Goal: Task Accomplishment & Management: Use online tool/utility

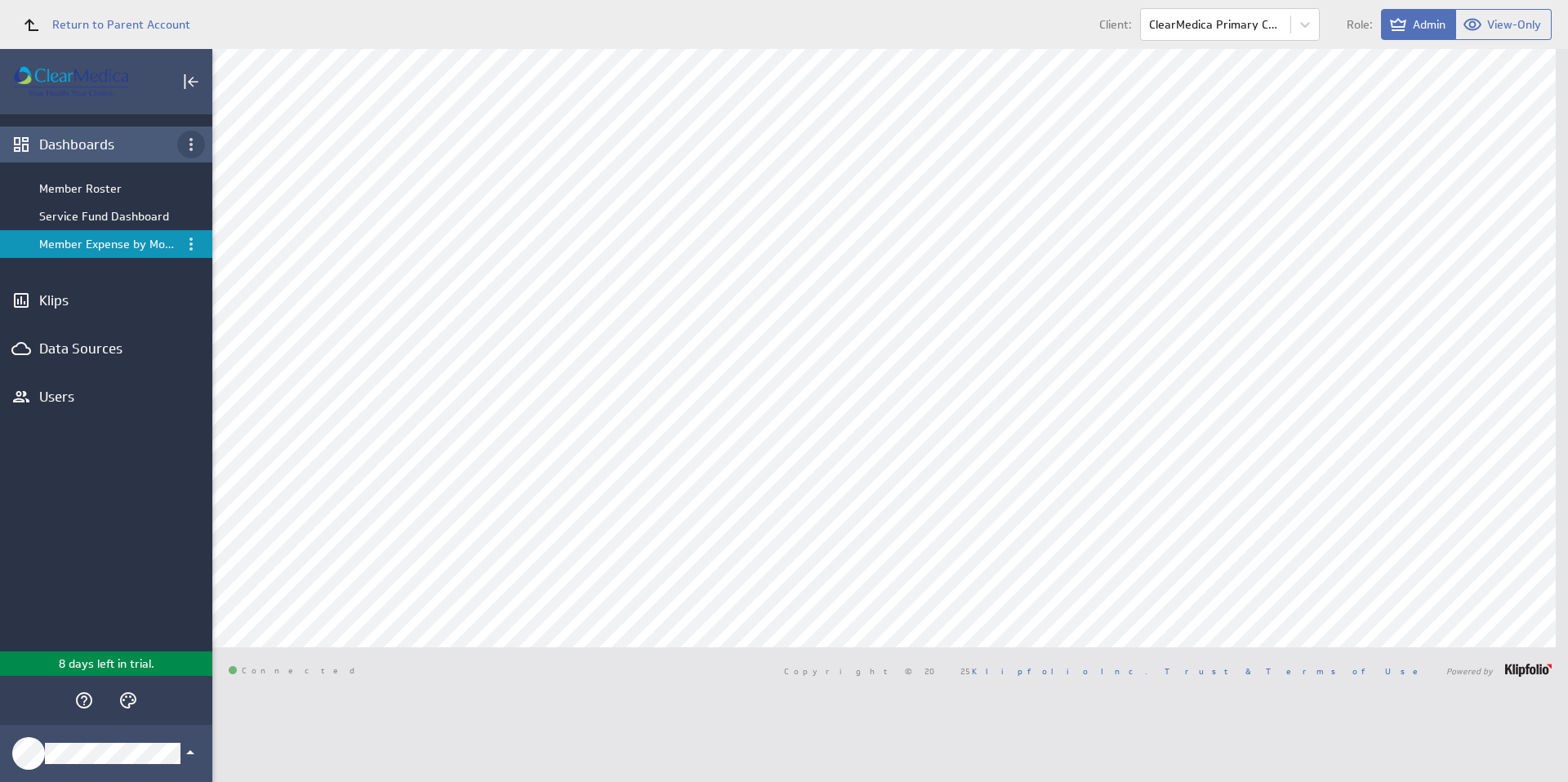
click at [189, 145] on icon "Dashboard menu" at bounding box center [191, 144] width 20 height 20
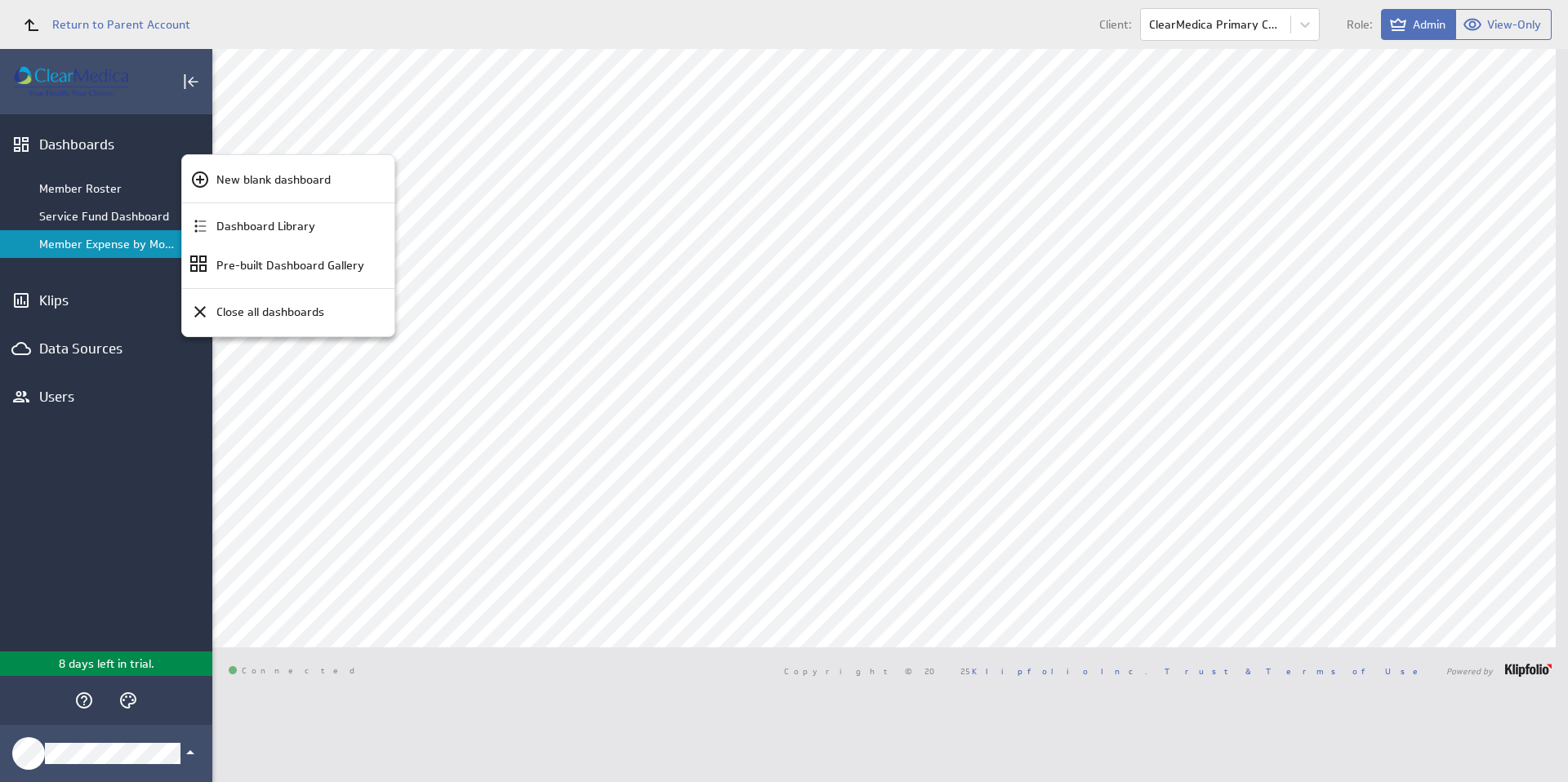
click at [157, 25] on div at bounding box center [784, 391] width 1568 height 782
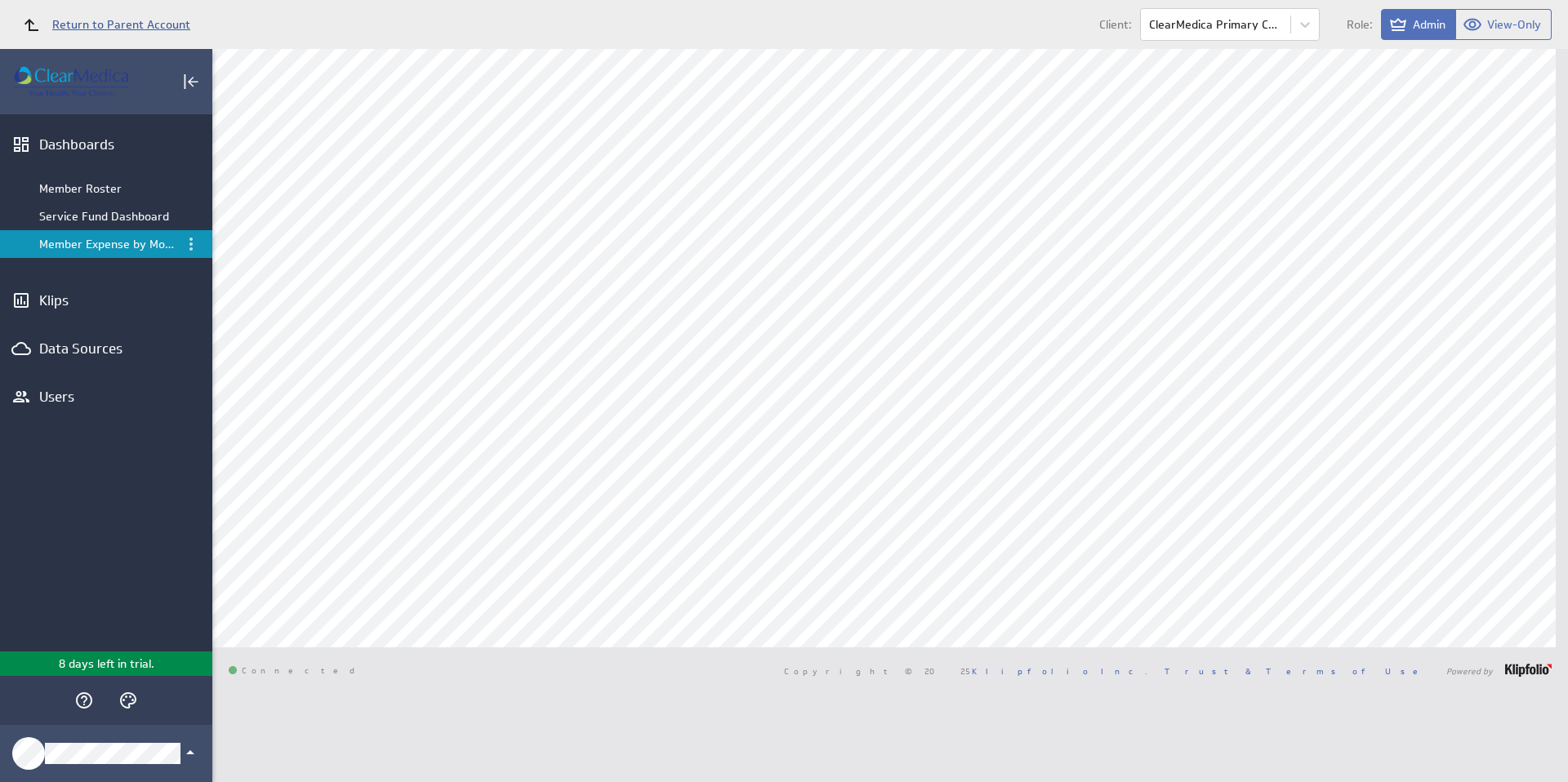
click at [94, 27] on span "Return to Parent Account" at bounding box center [121, 24] width 138 height 12
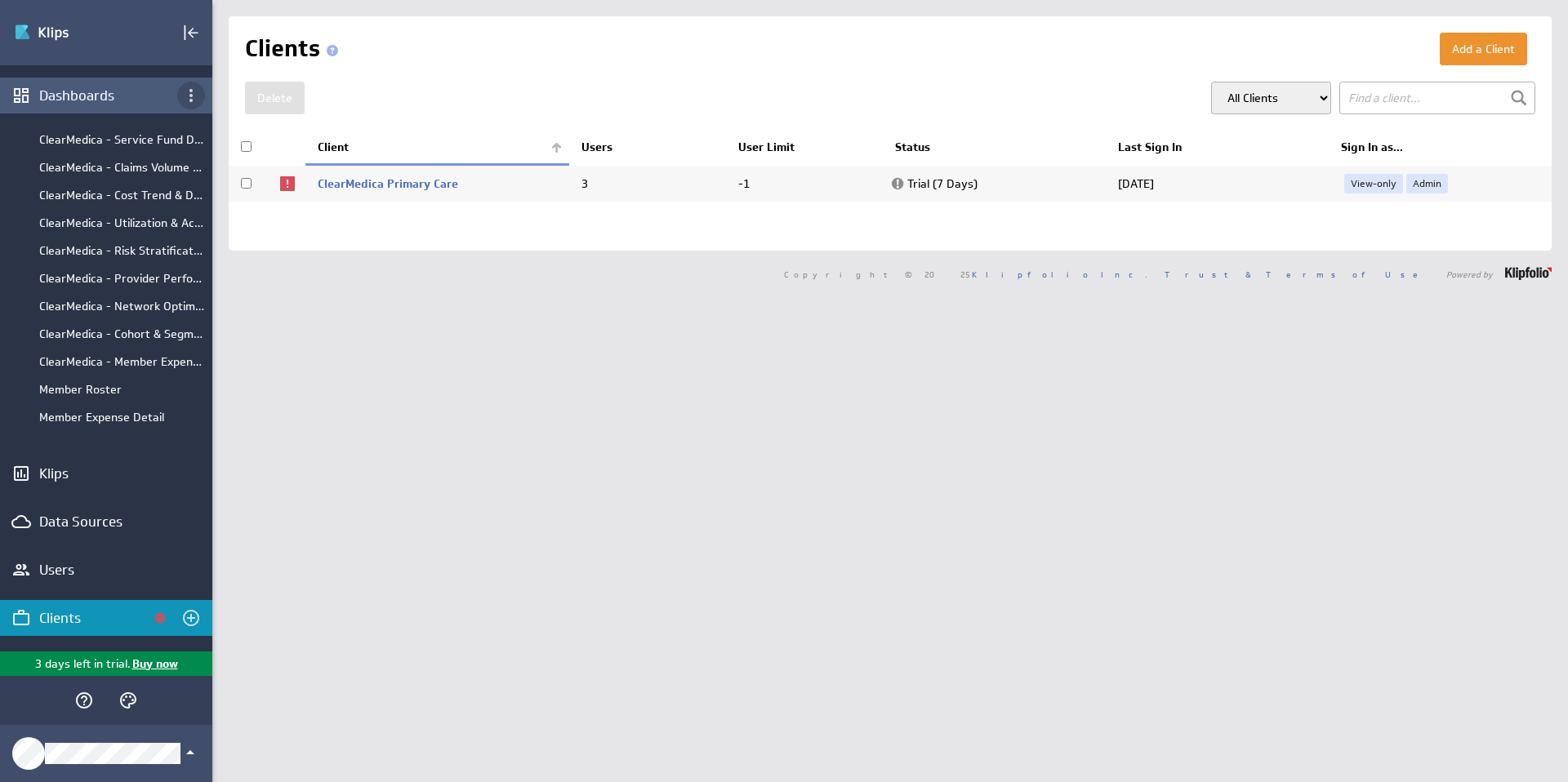
click at [192, 93] on icon "Dashboard menu" at bounding box center [191, 95] width 20 height 20
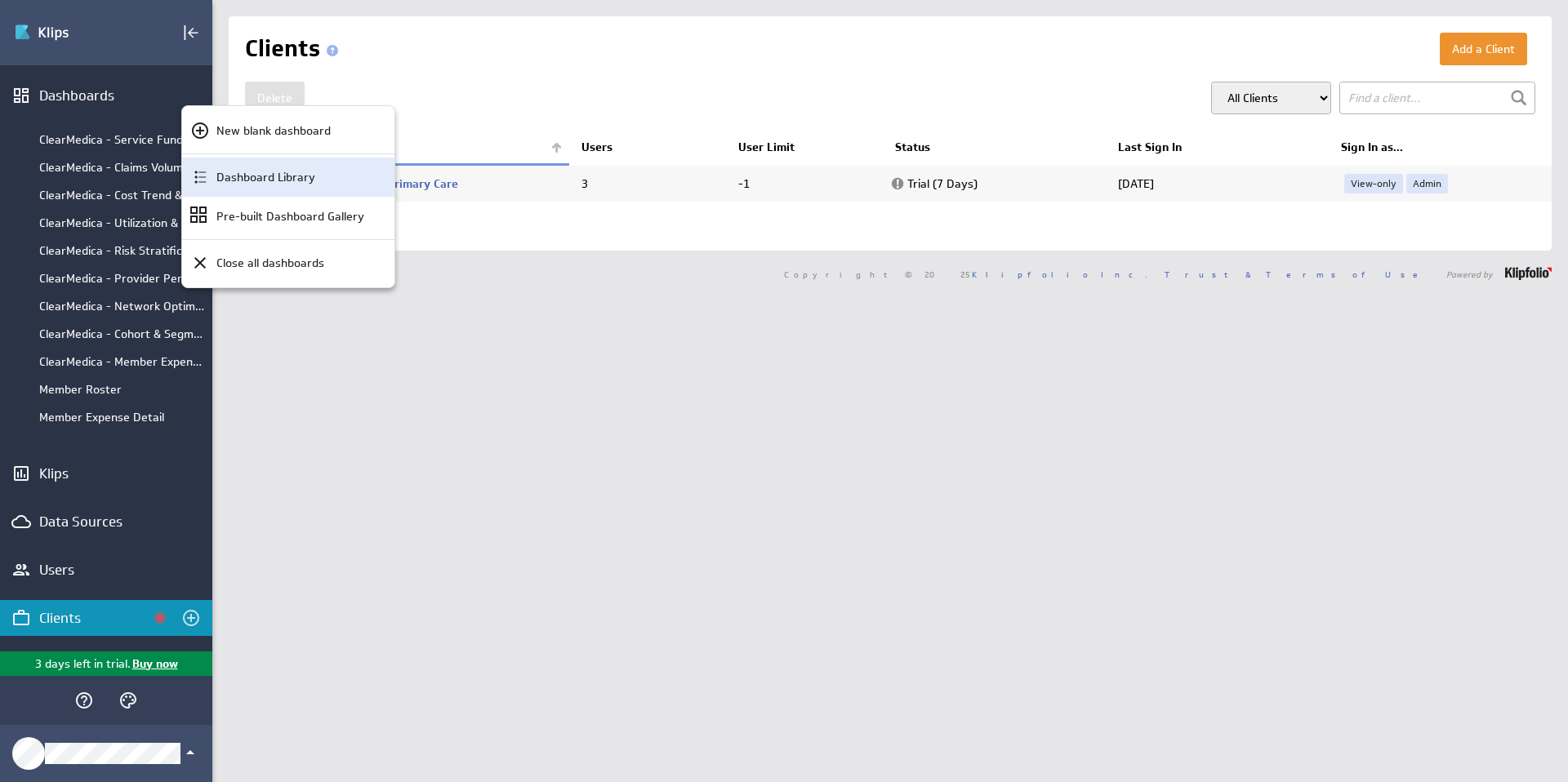
drag, startPoint x: 261, startPoint y: 131, endPoint x: 256, endPoint y: 139, distance: 9.4
click at [261, 131] on p "New blank dashboard" at bounding box center [273, 131] width 114 height 17
